Goal: Navigation & Orientation: Find specific page/section

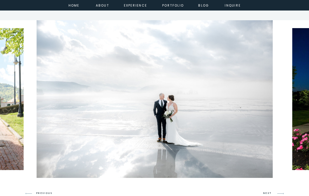
scroll to position [1290, 0]
click at [172, 4] on nav "portfolio" at bounding box center [173, 5] width 22 height 5
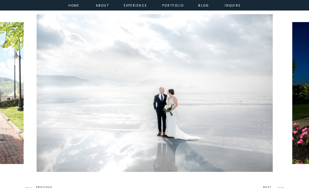
scroll to position [285, 0]
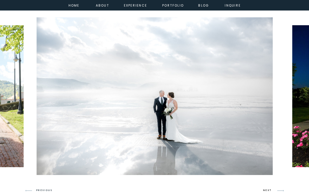
click at [268, 190] on h3 "NEXT" at bounding box center [268, 190] width 10 height 5
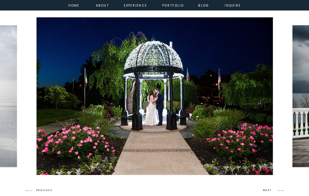
click at [268, 190] on h3 "NEXT" at bounding box center [268, 190] width 10 height 5
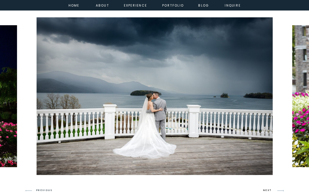
click at [268, 190] on h3 "NEXT" at bounding box center [268, 190] width 10 height 5
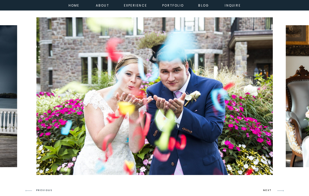
click at [268, 190] on h3 "NEXT" at bounding box center [268, 190] width 10 height 5
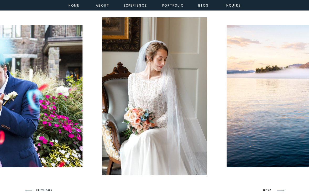
click at [268, 190] on h3 "NEXT" at bounding box center [268, 190] width 10 height 5
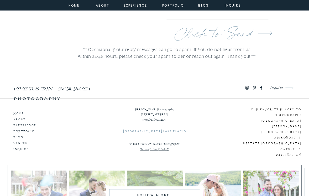
scroll to position [1940, 0]
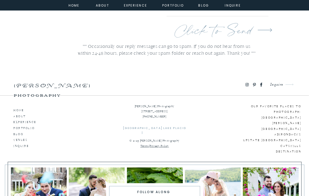
click at [245, 84] on icon at bounding box center [247, 84] width 4 height 5
